Goal: Navigation & Orientation: Understand site structure

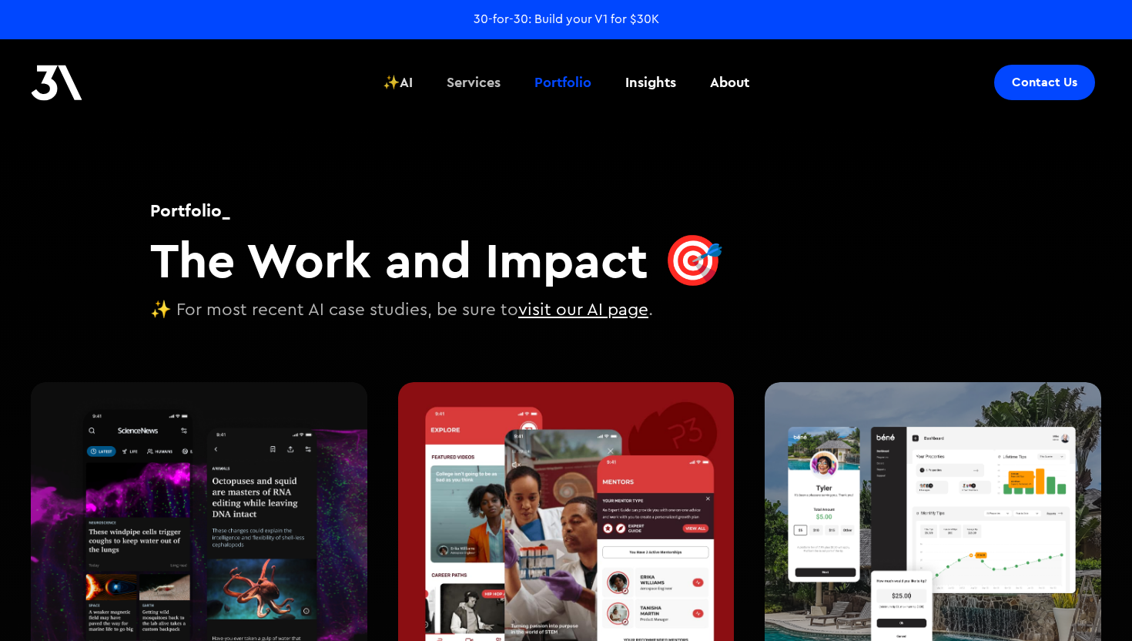
click at [399, 75] on div "✨AI" at bounding box center [398, 82] width 30 height 20
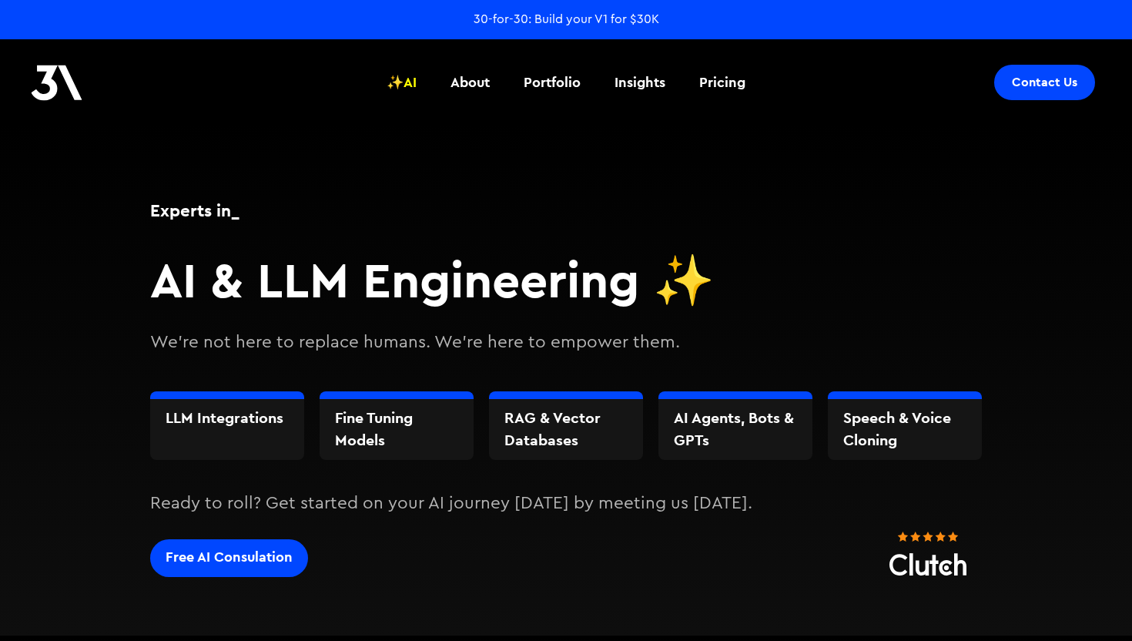
click at [59, 82] on img at bounding box center [57, 83] width 52 height 36
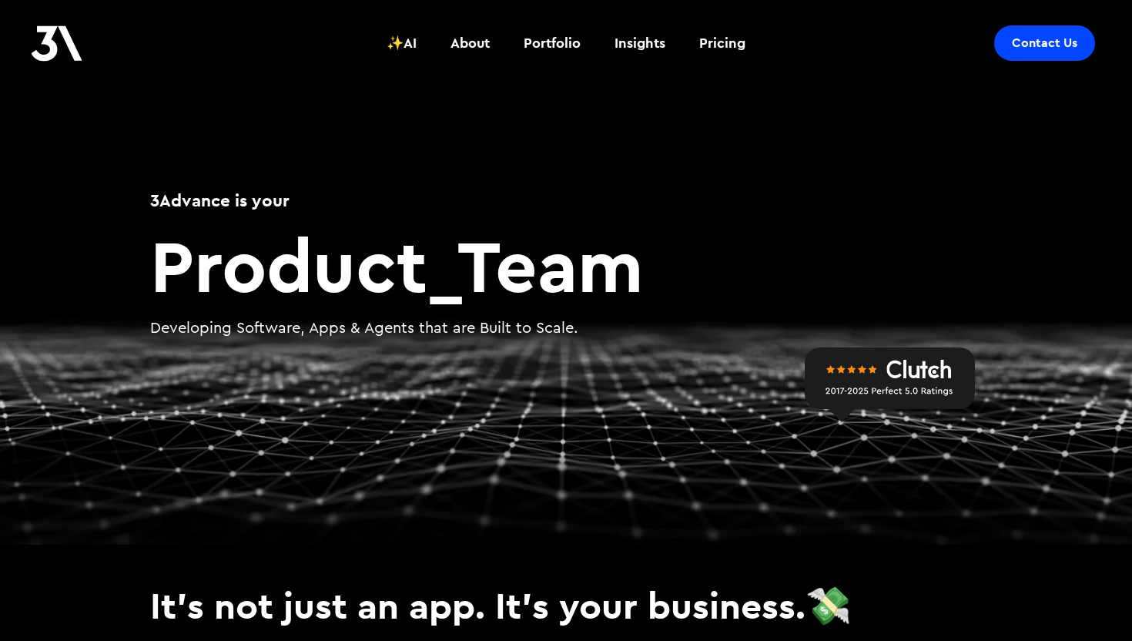
scroll to position [42, 0]
